Goal: Communication & Community: Answer question/provide support

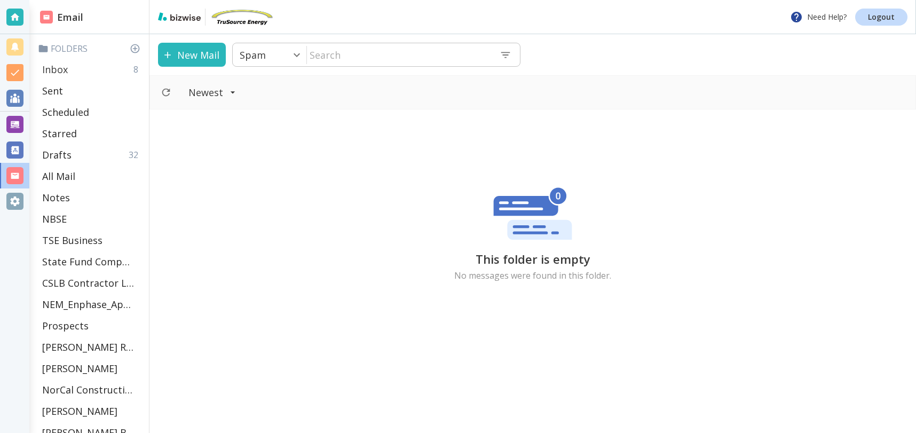
click at [72, 70] on div "Inbox 8" at bounding box center [91, 69] width 107 height 21
type input "0"
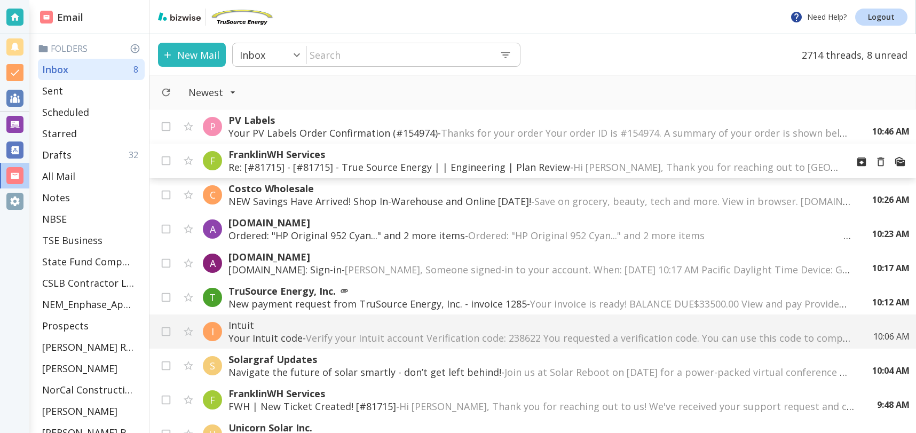
click at [467, 166] on p "Re: [#81715] - [#81715] - True Source Energy | | Engineering | Plan Review - Hi…" at bounding box center [534, 167] width 611 height 13
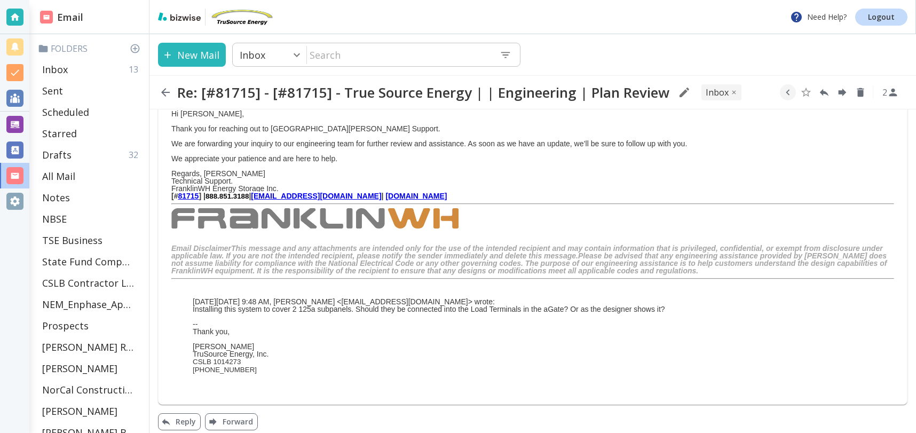
scroll to position [61, 0]
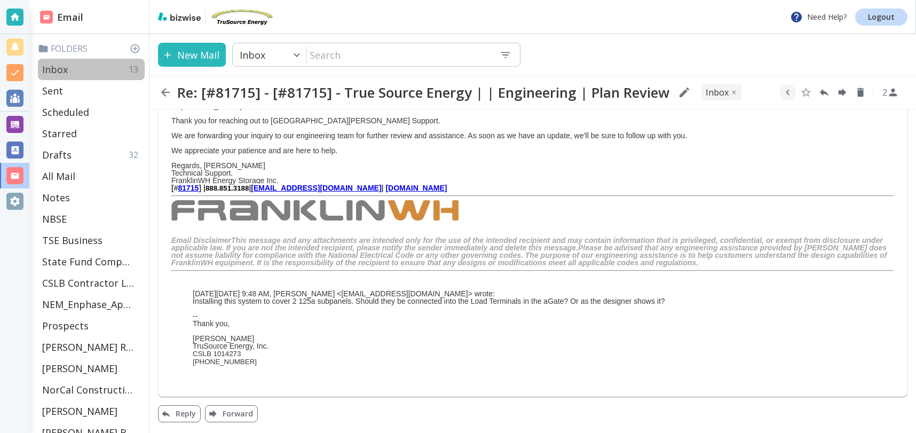
click at [48, 71] on p "Inbox" at bounding box center [55, 69] width 26 height 13
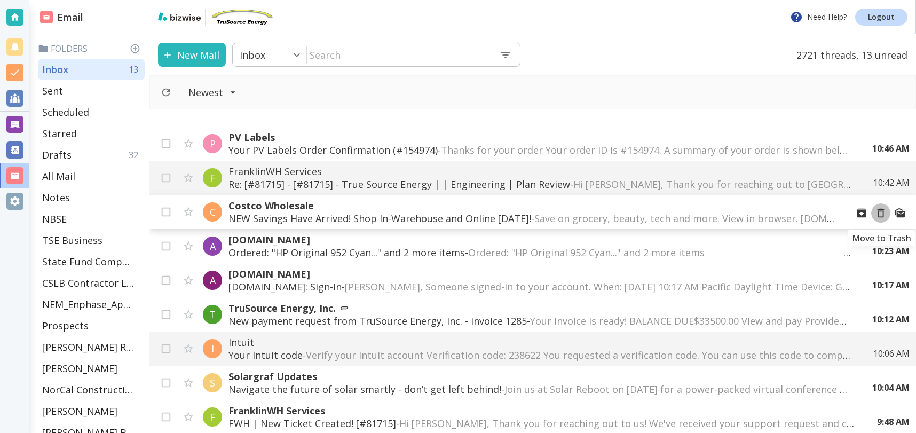
click at [880, 212] on icon "Move to Trash" at bounding box center [881, 213] width 12 height 12
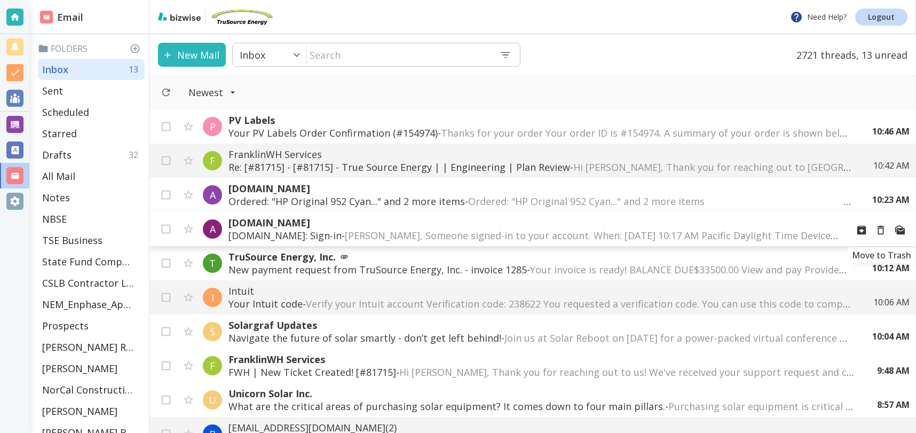
click at [879, 229] on icon "Move to Trash" at bounding box center [881, 230] width 12 height 12
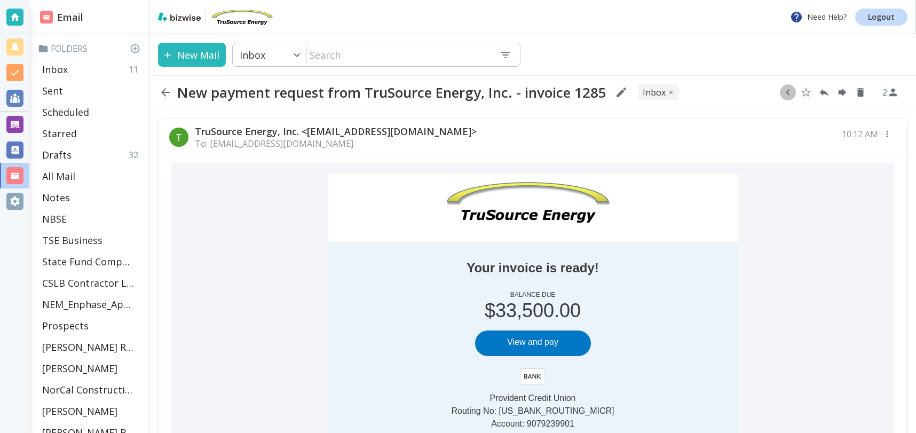
click at [788, 90] on icon "button" at bounding box center [788, 93] width 4 height 6
click at [744, 94] on icon "Move to Folder" at bounding box center [747, 93] width 10 height 8
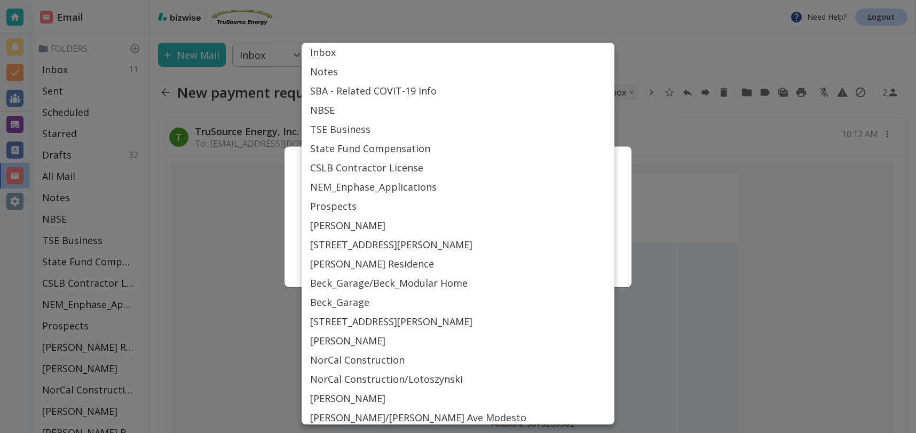
click at [436, 0] on body "Need Help? Logout Email Folders Inbox 11 Sent Scheduled Starred Drafts 32 All M…" at bounding box center [458, 0] width 916 height 0
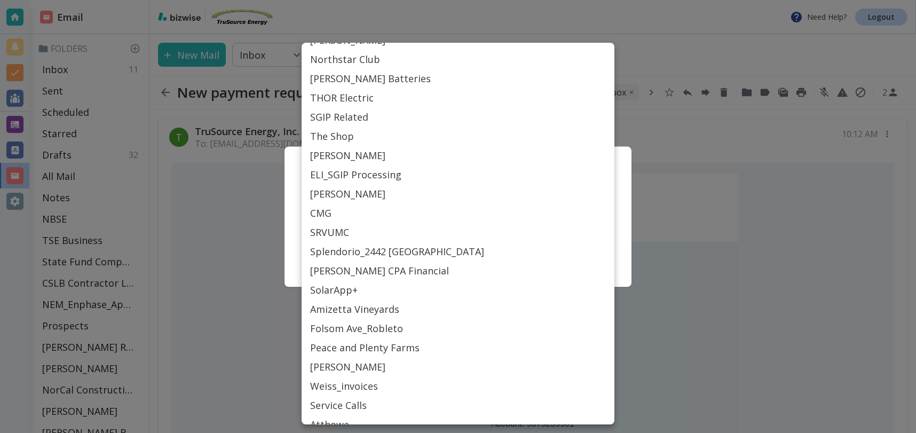
scroll to position [483, 0]
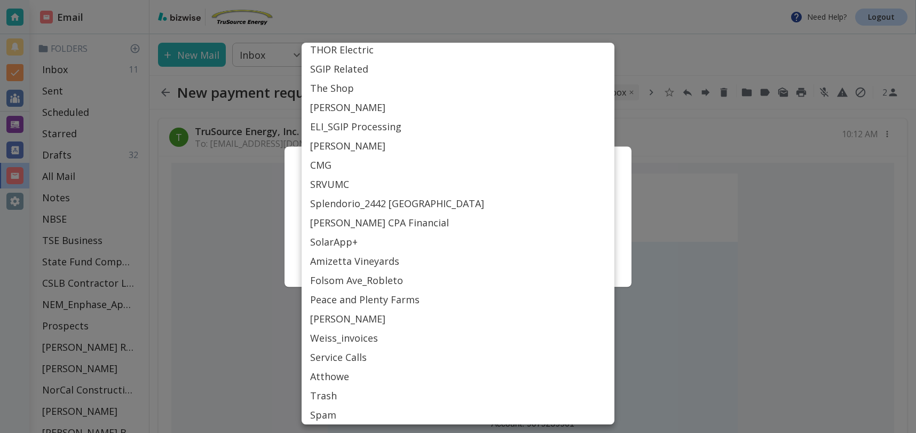
click at [333, 319] on li "[PERSON_NAME]" at bounding box center [458, 318] width 313 height 19
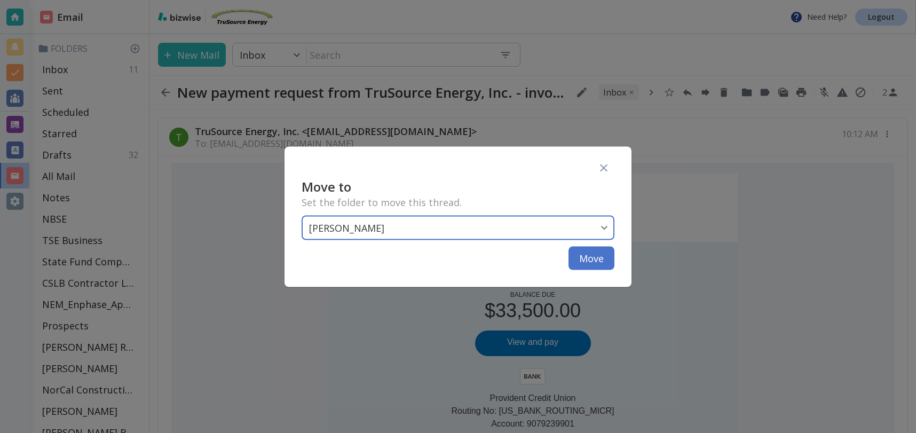
type input "Label_84"
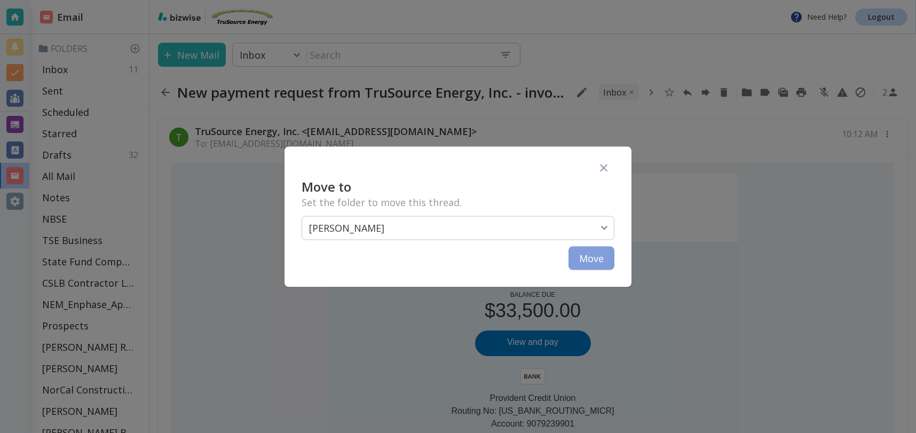
click at [595, 258] on button "Move" at bounding box center [592, 257] width 46 height 23
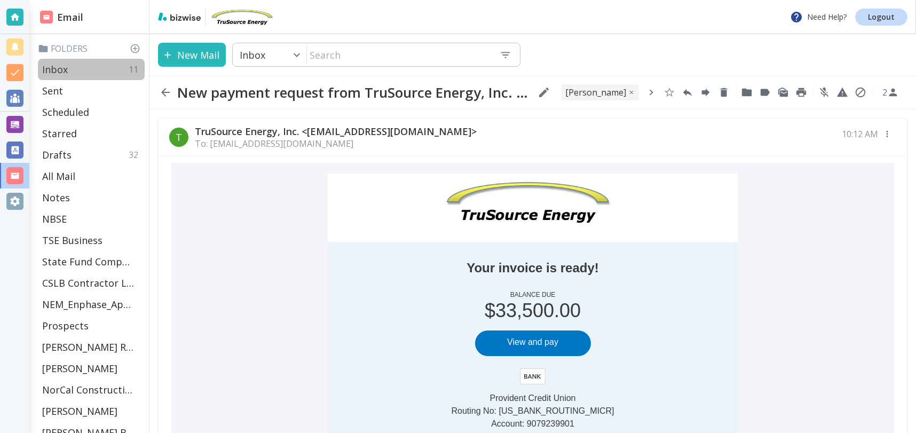
click at [61, 69] on p "Inbox" at bounding box center [55, 69] width 26 height 13
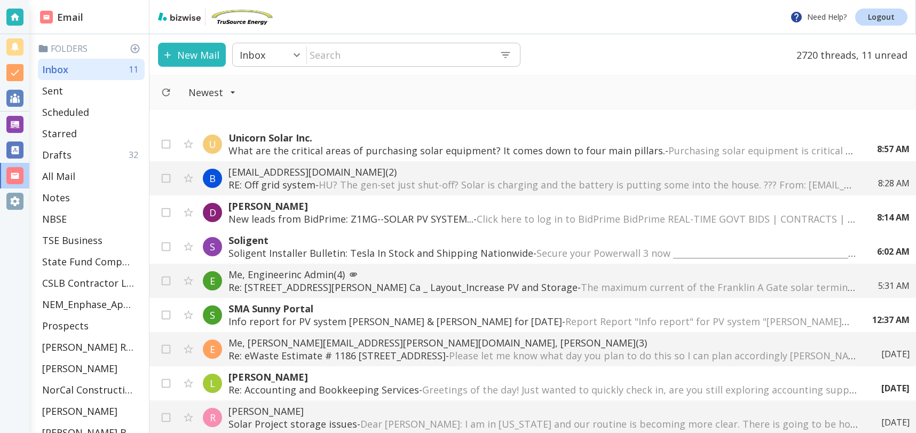
scroll to position [241, 0]
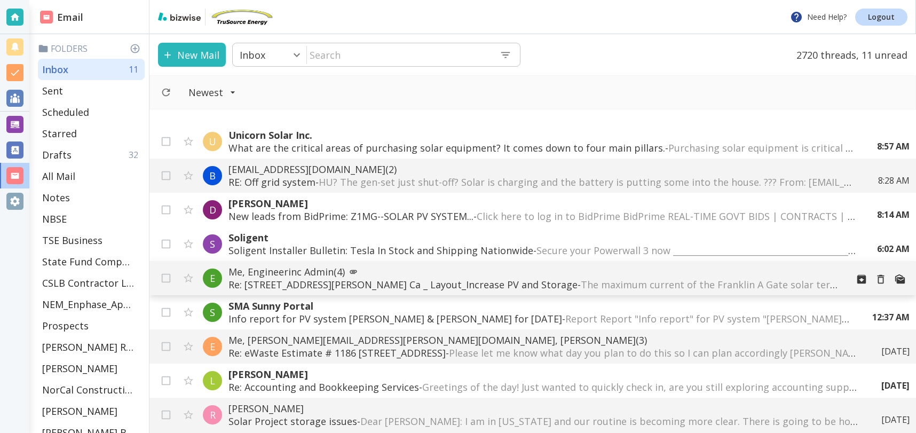
click at [422, 280] on p "Re: [STREET_ADDRESS][PERSON_NAME] Ca _ Layout_Increase PV and Storage - The max…" at bounding box center [534, 284] width 611 height 13
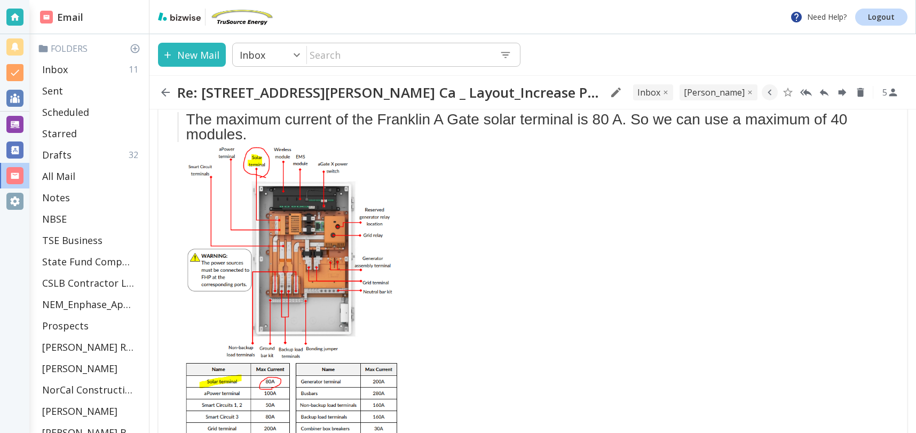
scroll to position [192, 0]
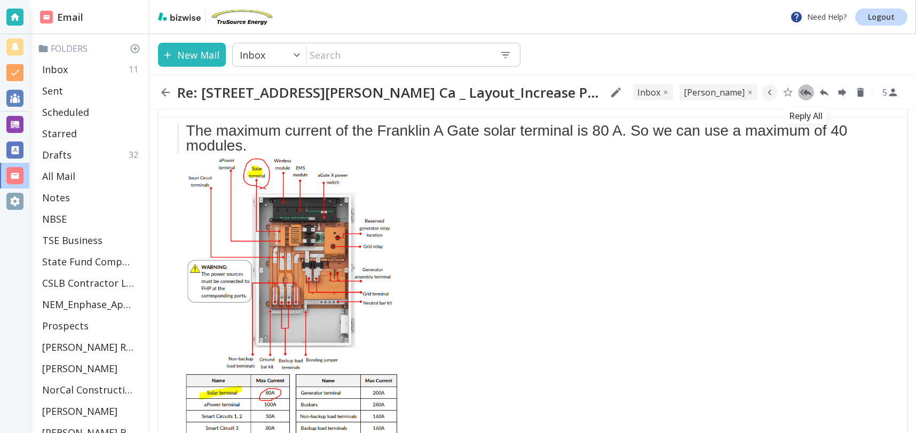
click at [808, 93] on icon "Reply All" at bounding box center [806, 92] width 12 height 7
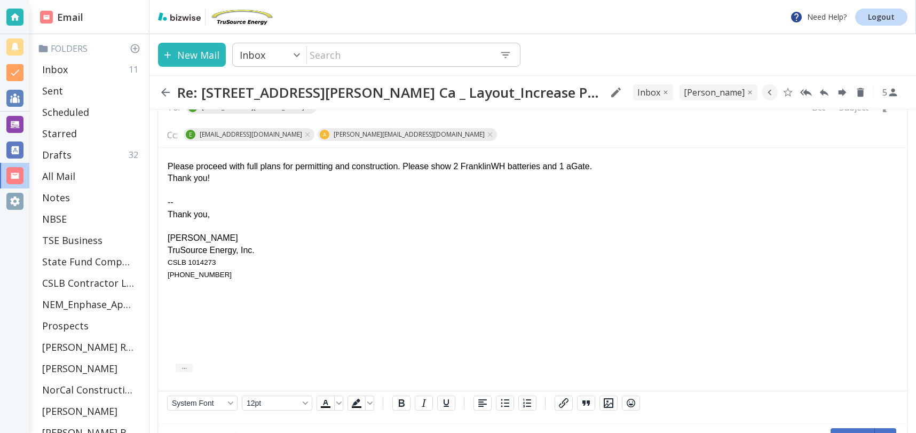
scroll to position [1078, 0]
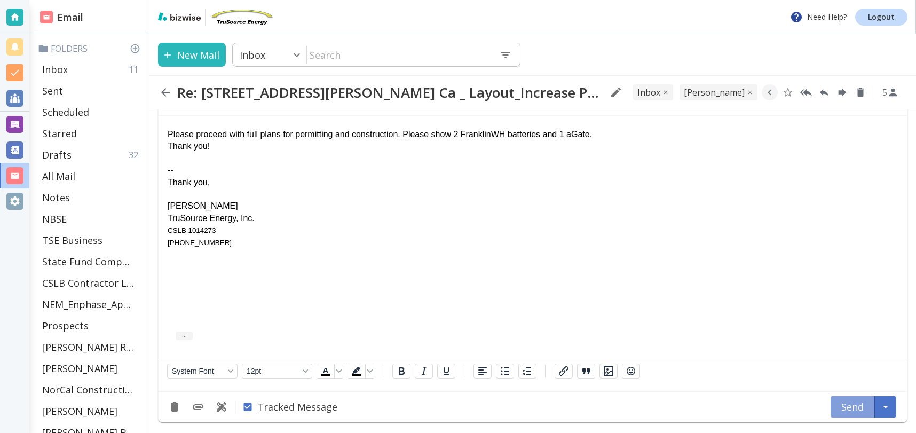
click at [841, 403] on button "Send" at bounding box center [853, 406] width 44 height 21
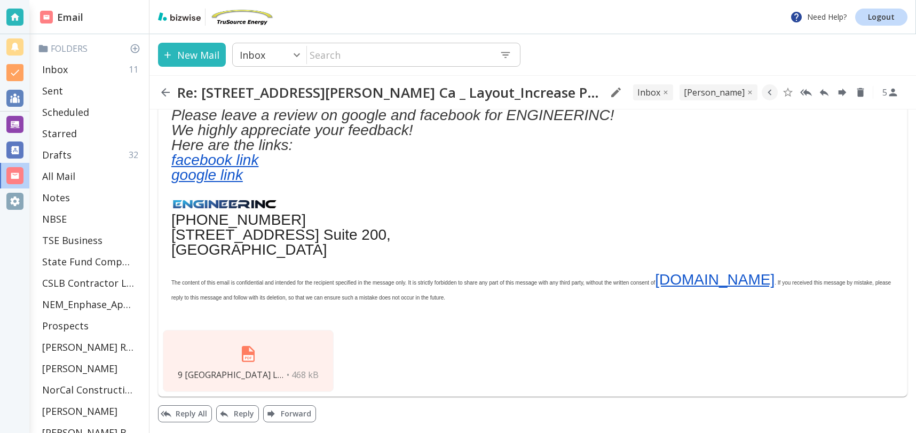
scroll to position [703, 0]
